Goal: Information Seeking & Learning: Learn about a topic

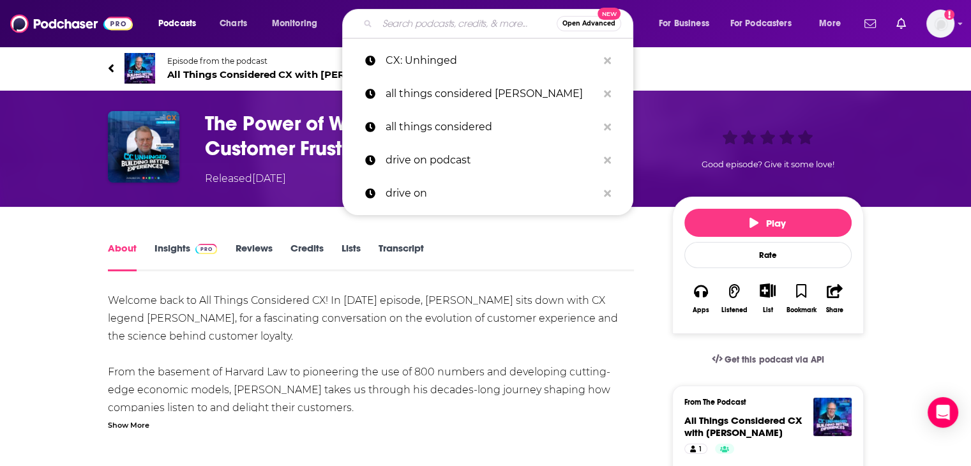
click at [402, 22] on input "Search podcasts, credits, & more..." at bounding box center [466, 23] width 179 height 20
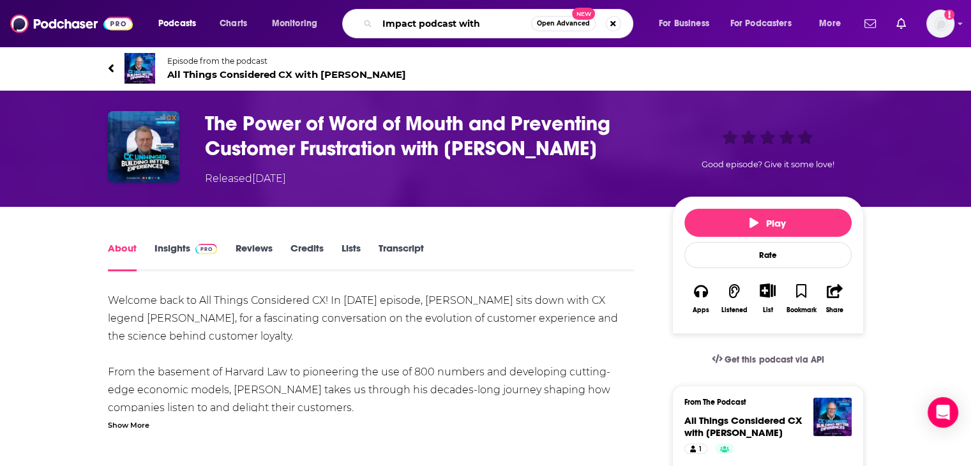
click at [488, 22] on input "Impact podcast with" at bounding box center [454, 23] width 154 height 20
paste input "Shegerian"
drag, startPoint x: 475, startPoint y: 27, endPoint x: 496, endPoint y: 17, distance: 23.4
click at [478, 26] on input "Impact podcast with [PERSON_NAME]" at bounding box center [454, 23] width 154 height 20
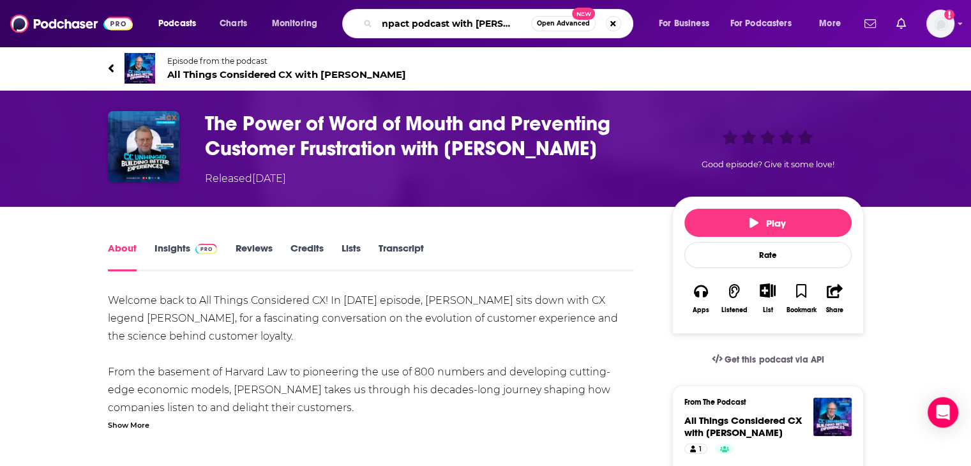
type input "Impact podcast with [PERSON_NAME]"
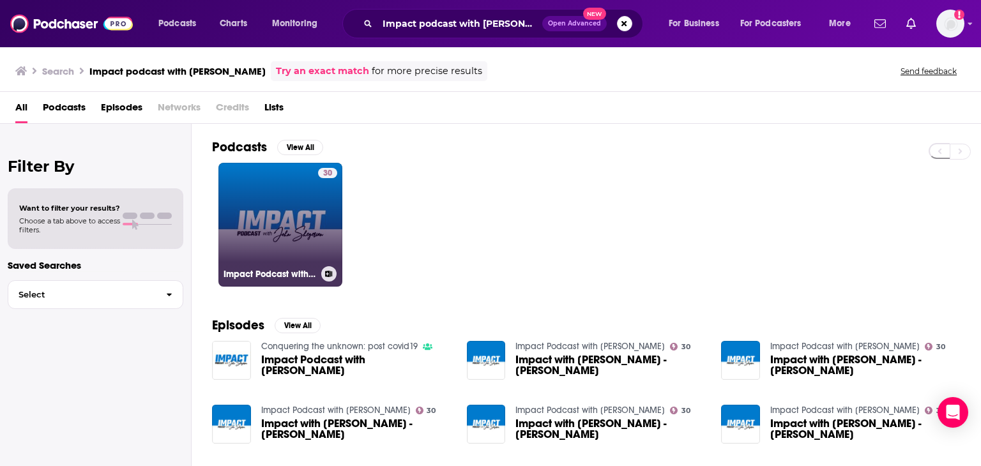
click at [295, 223] on link "30 Impact Podcast with [PERSON_NAME]" at bounding box center [280, 225] width 124 height 124
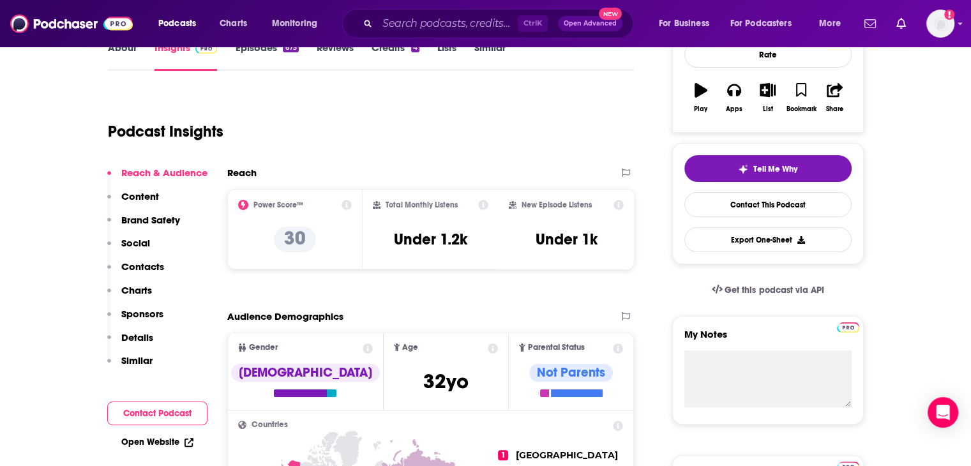
scroll to position [128, 0]
